Goal: Manage account settings

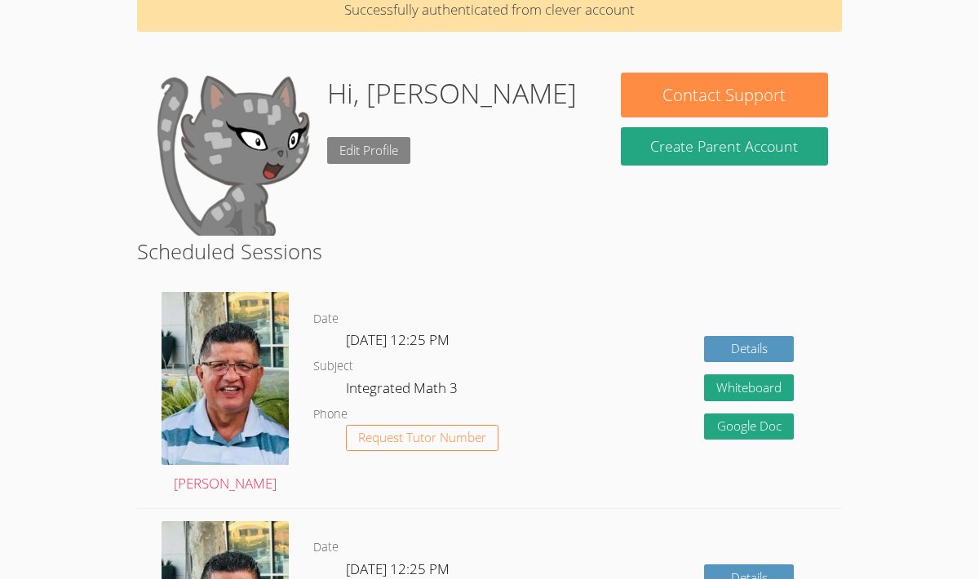
scroll to position [85, 0]
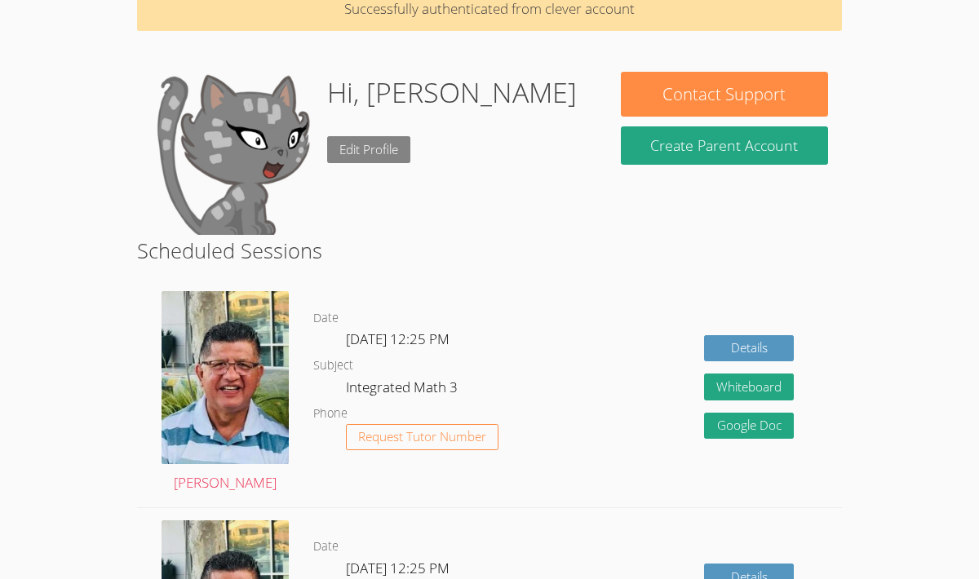
click at [396, 157] on link "Edit Profile" at bounding box center [368, 149] width 83 height 27
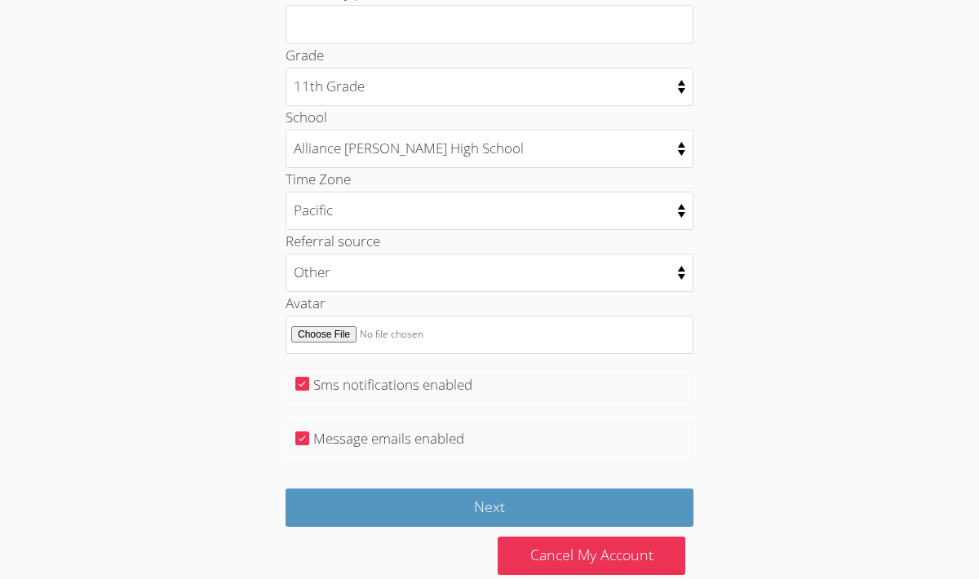
scroll to position [759, 0]
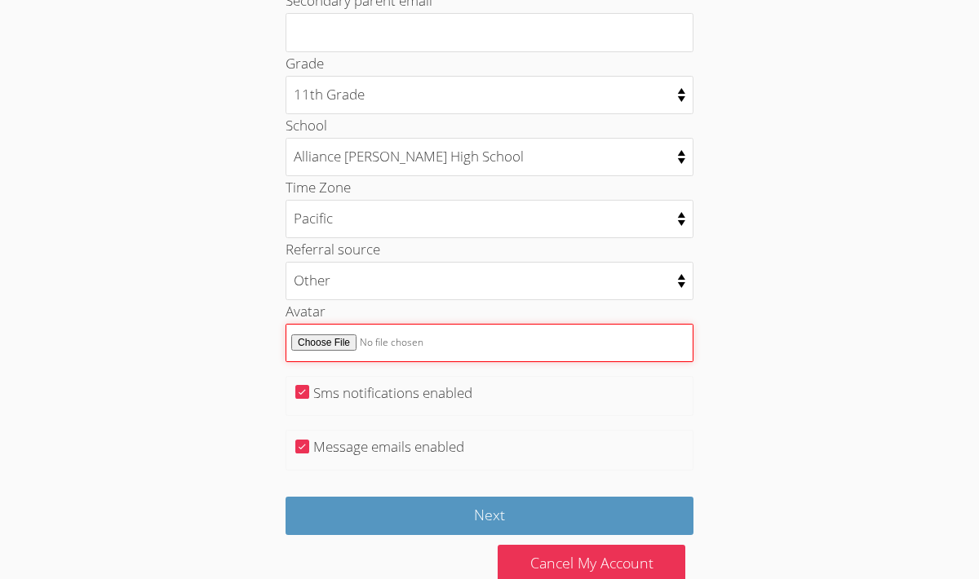
click at [343, 330] on input "Avatar" at bounding box center [489, 343] width 408 height 38
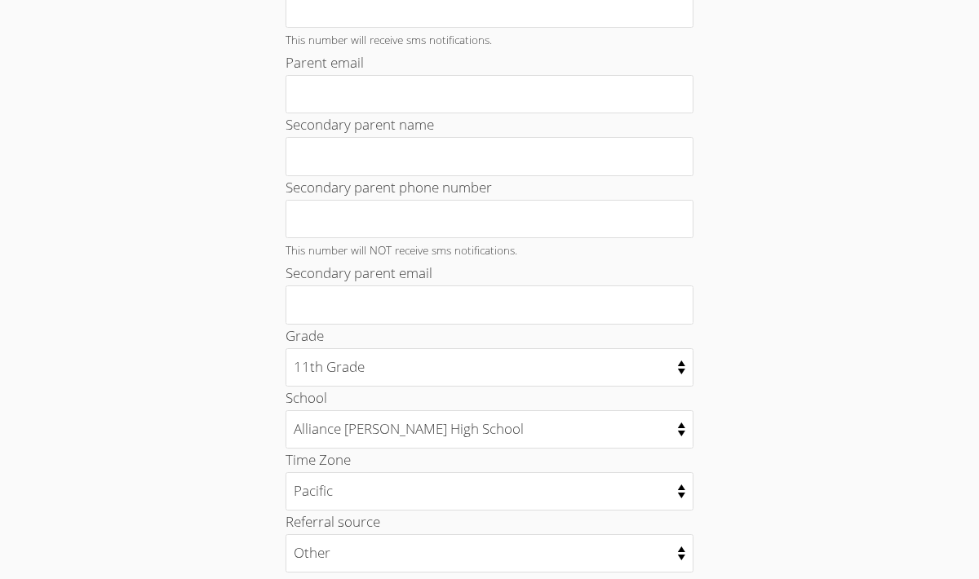
scroll to position [0, 0]
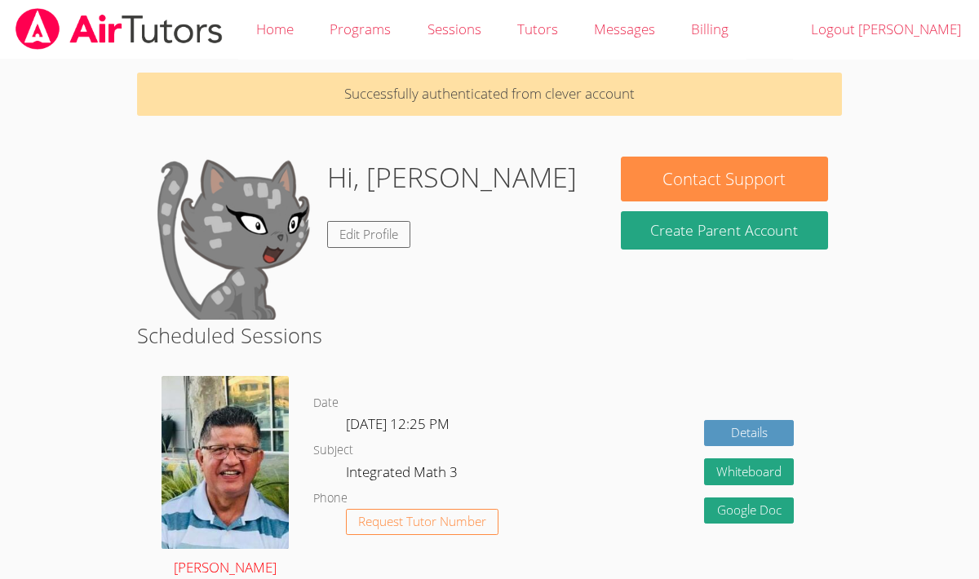
click at [233, 427] on img at bounding box center [224, 462] width 127 height 173
click at [230, 410] on img at bounding box center [224, 462] width 127 height 173
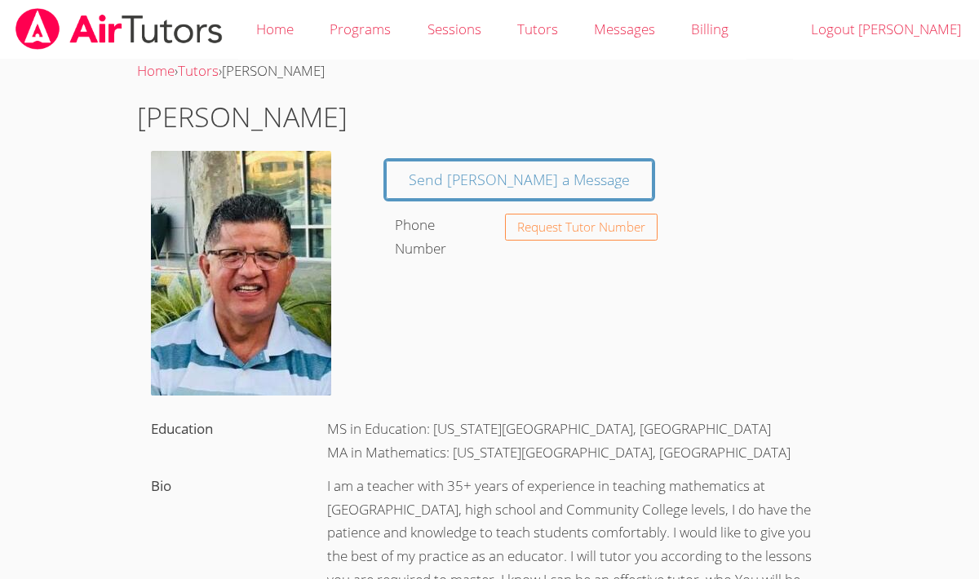
click at [159, 49] on img at bounding box center [119, 29] width 210 height 42
